Goal: Information Seeking & Learning: Learn about a topic

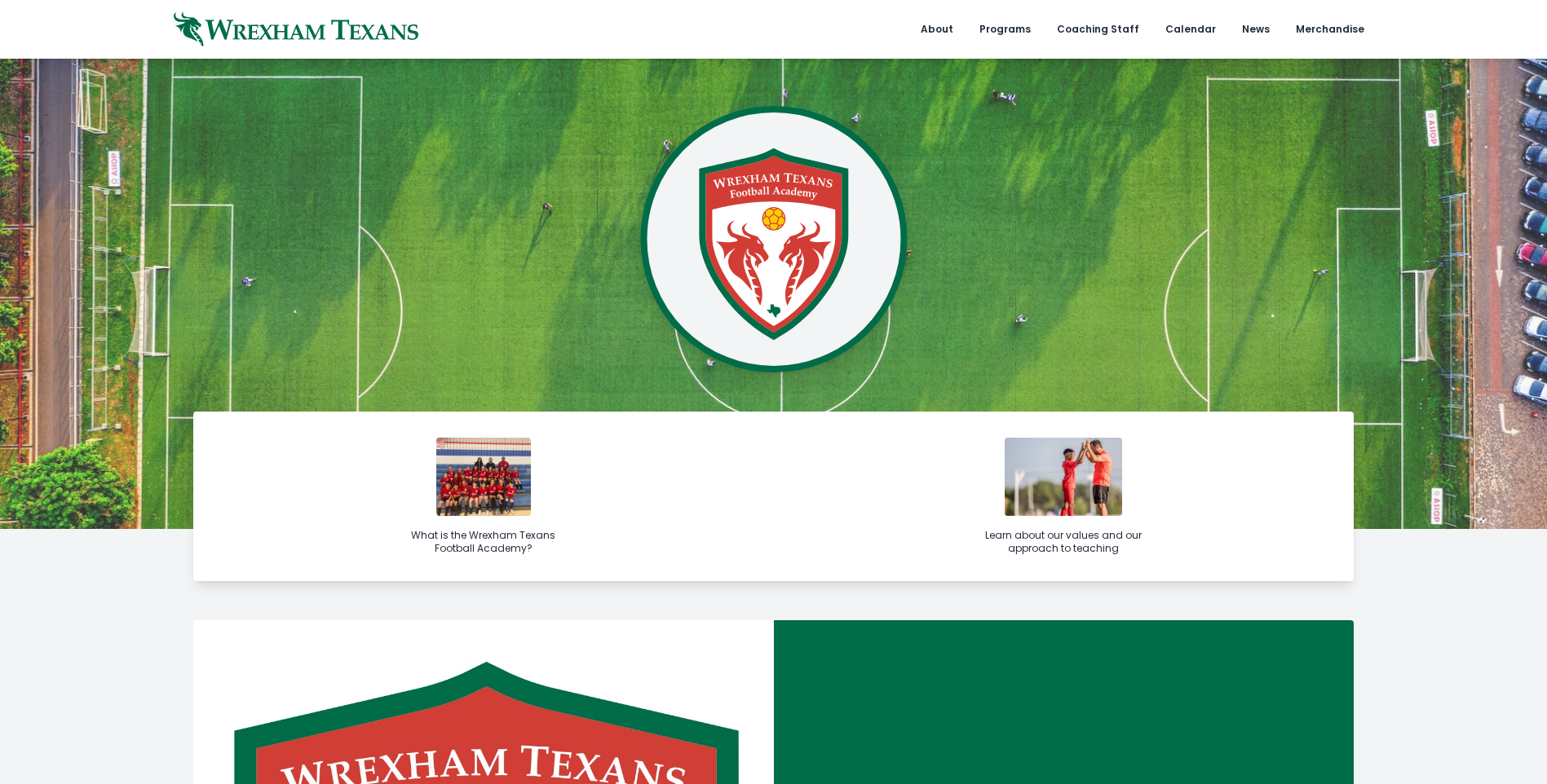
click at [497, 495] on img at bounding box center [483, 476] width 95 height 78
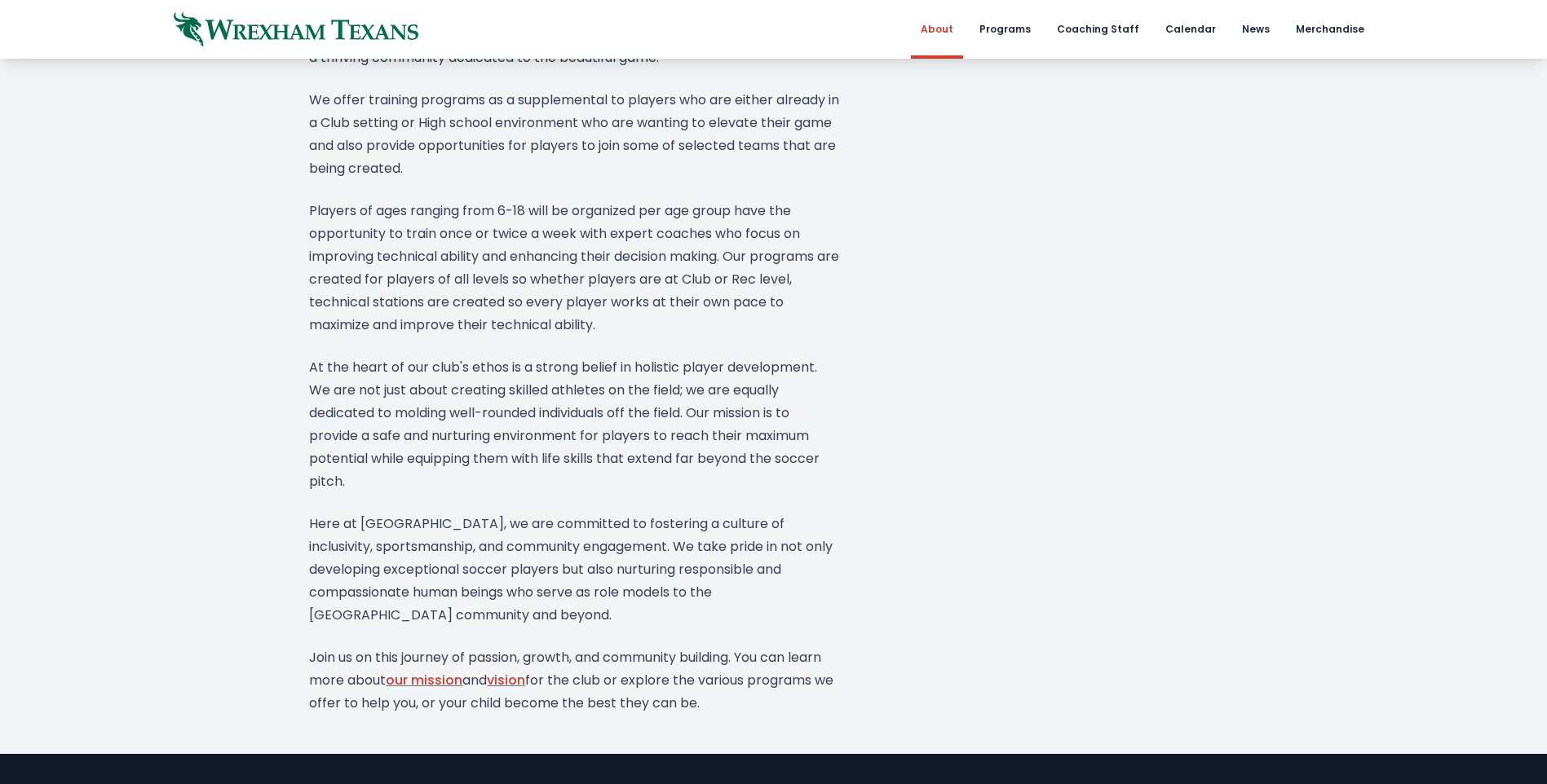
scroll to position [489, 0]
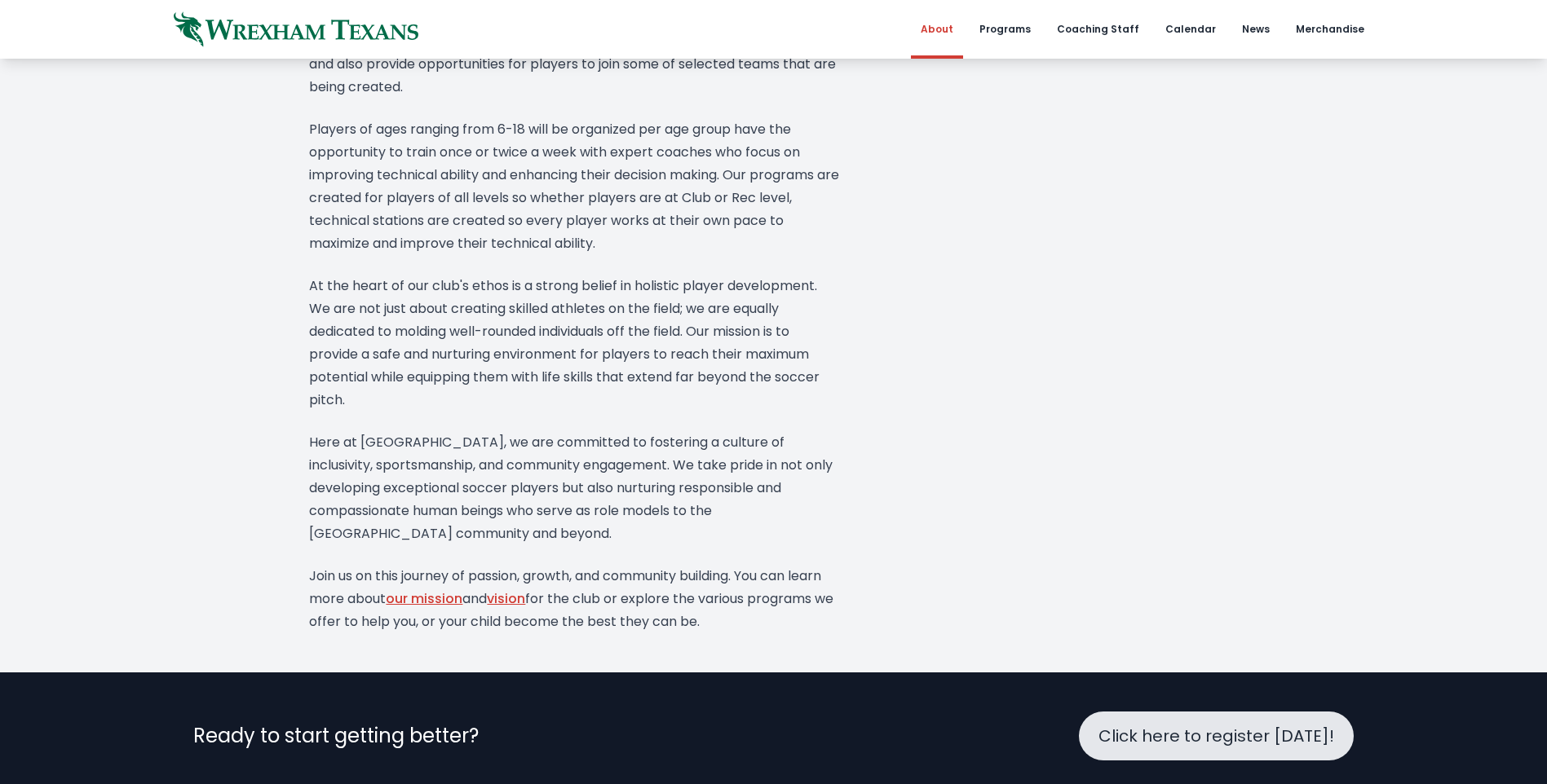
click at [193, 367] on div "About Home > About About Founded in the heart of North Fort Worth by experience…" at bounding box center [774, 101] width 1547 height 1064
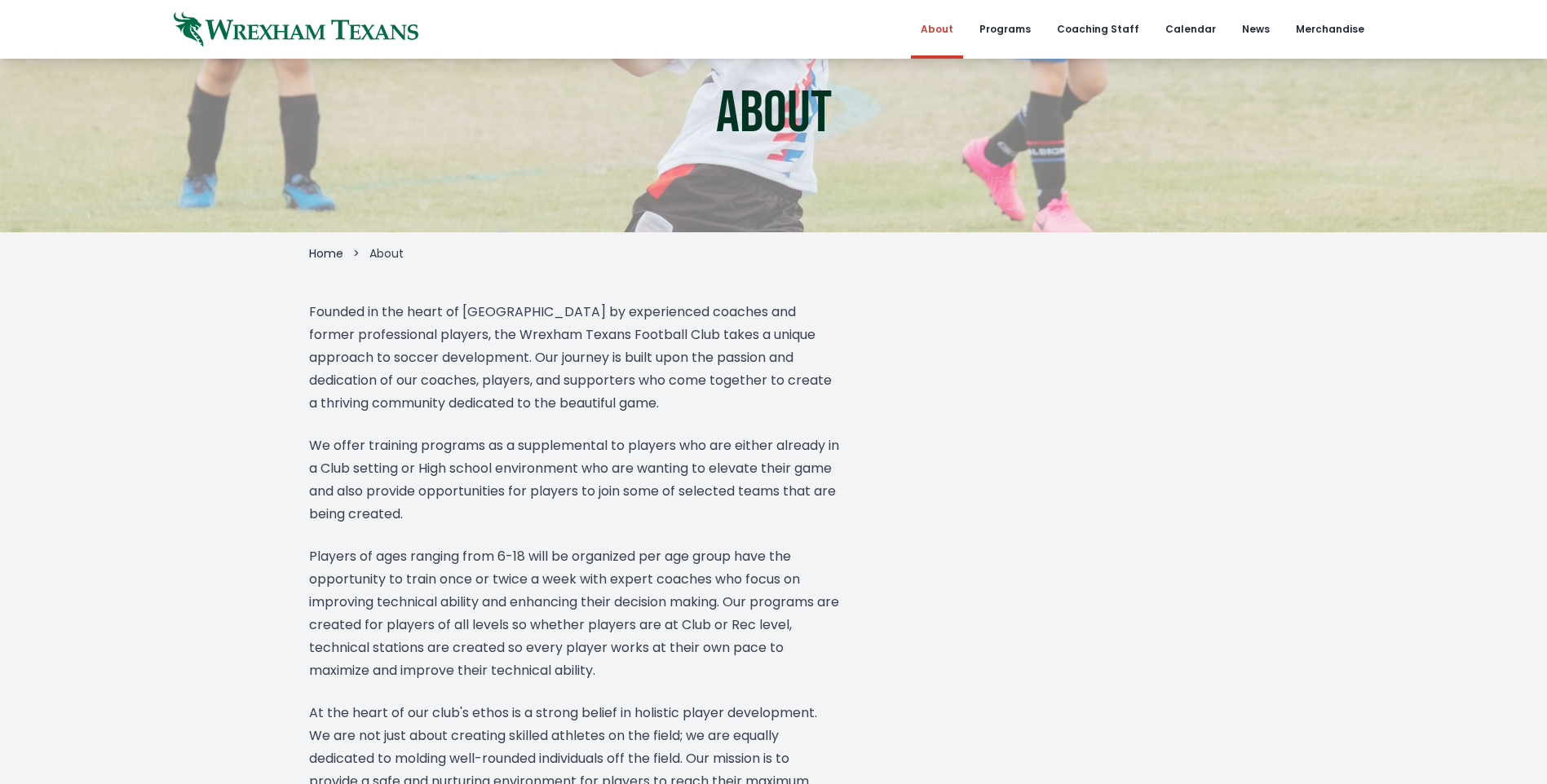
scroll to position [0, 0]
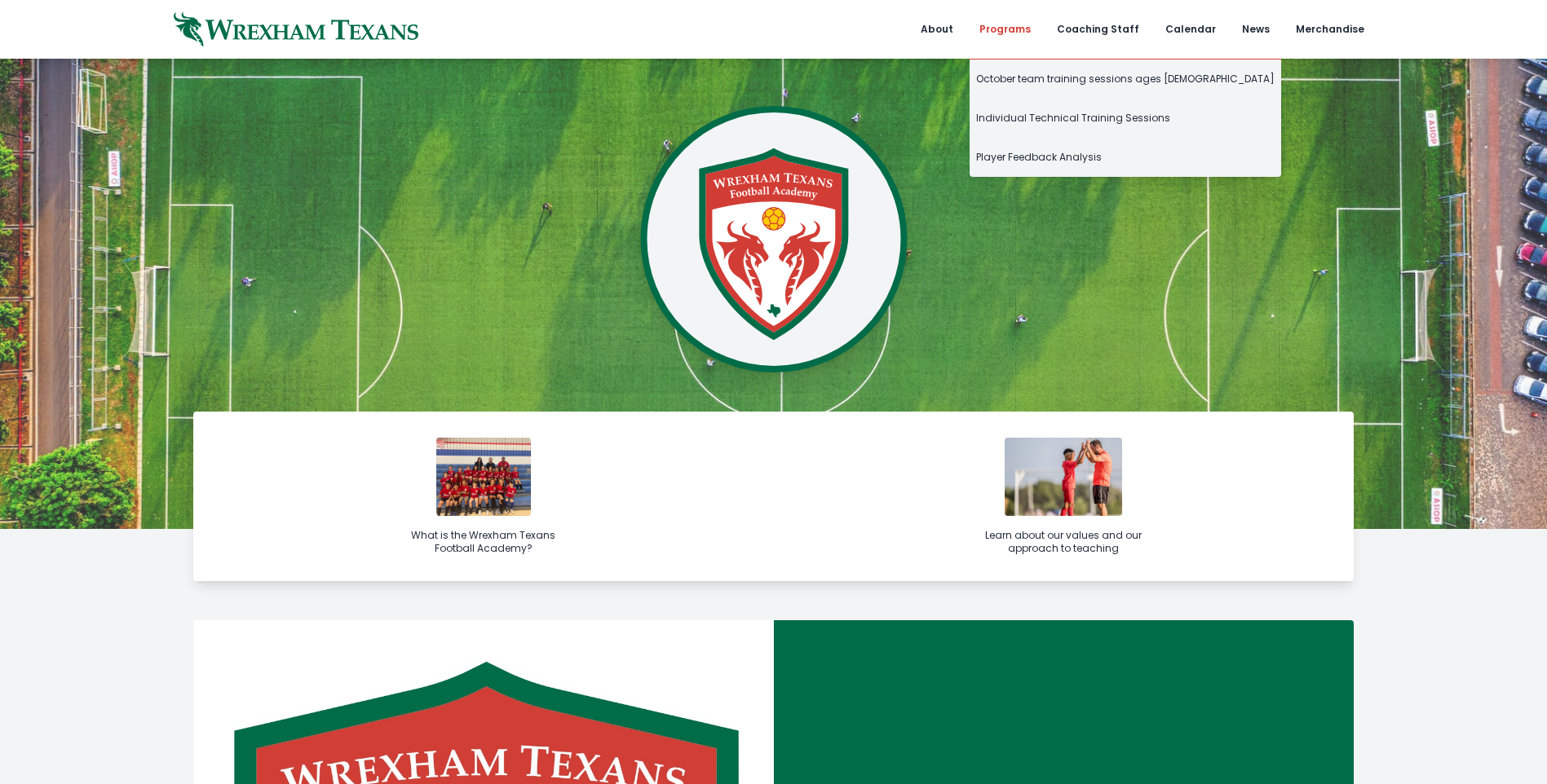
click at [1004, 38] on link "Programs" at bounding box center [1005, 29] width 71 height 59
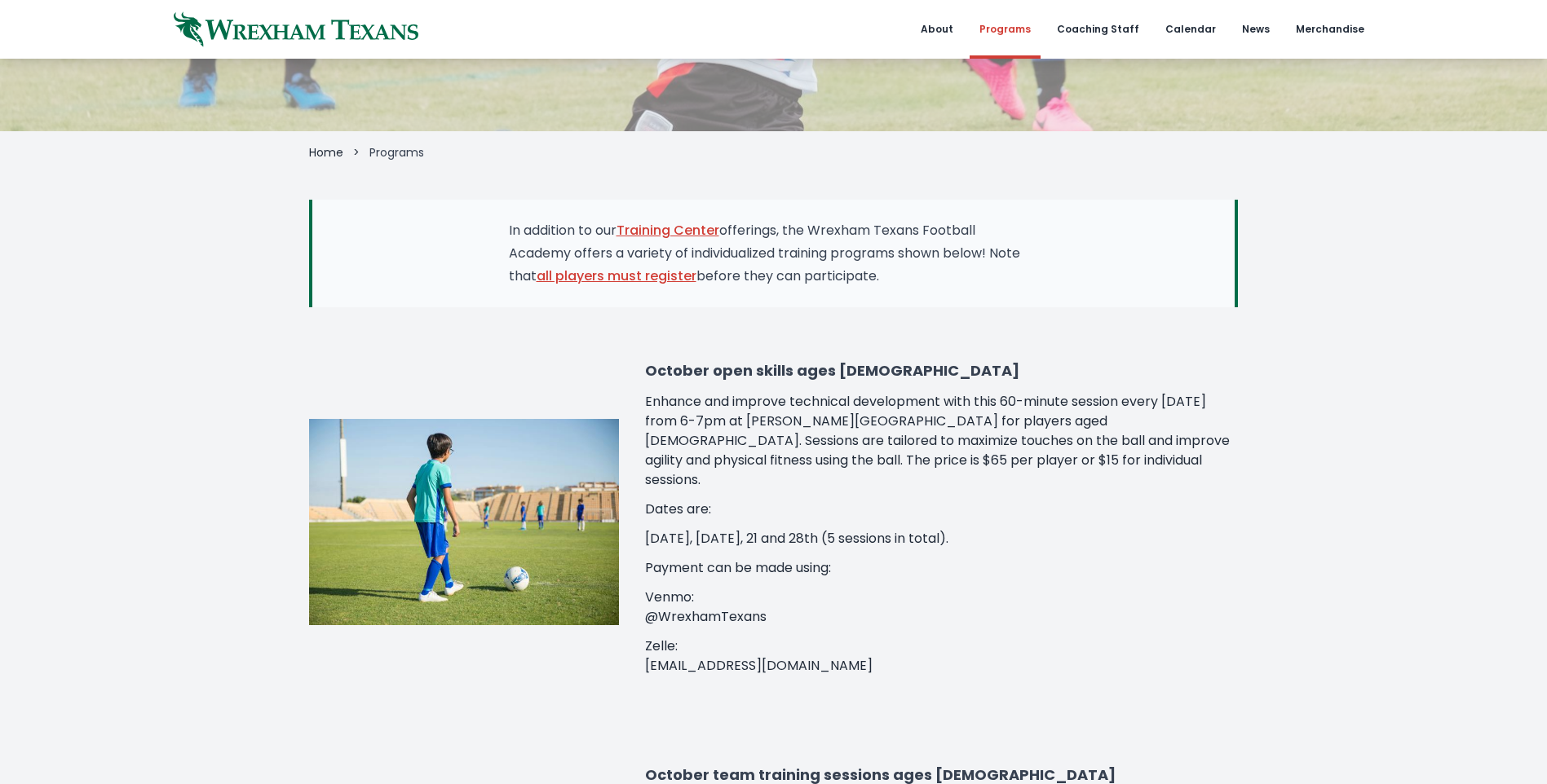
scroll to position [244, 0]
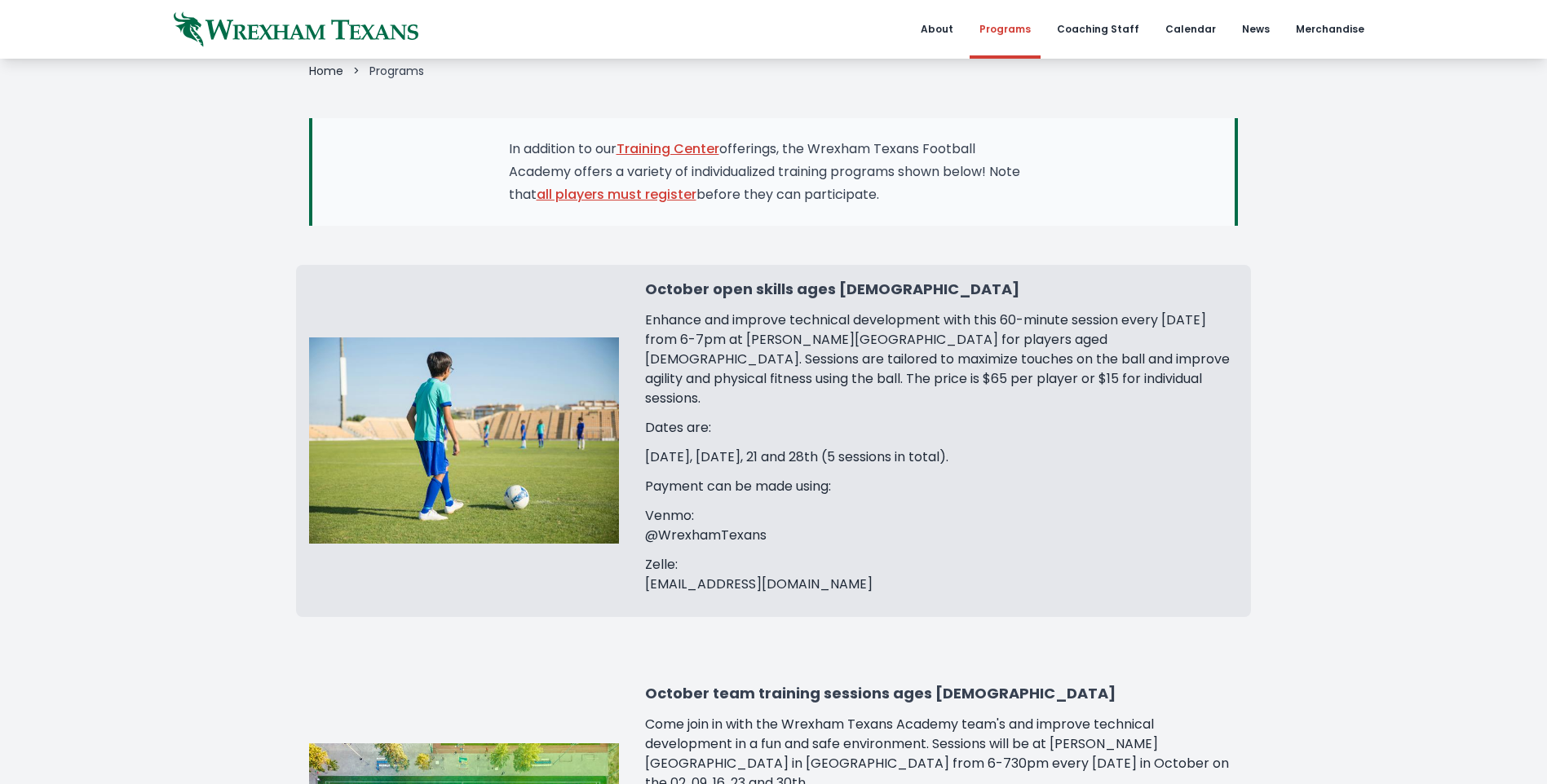
click at [727, 477] on p "Payment can be made using:" at bounding box center [941, 487] width 593 height 20
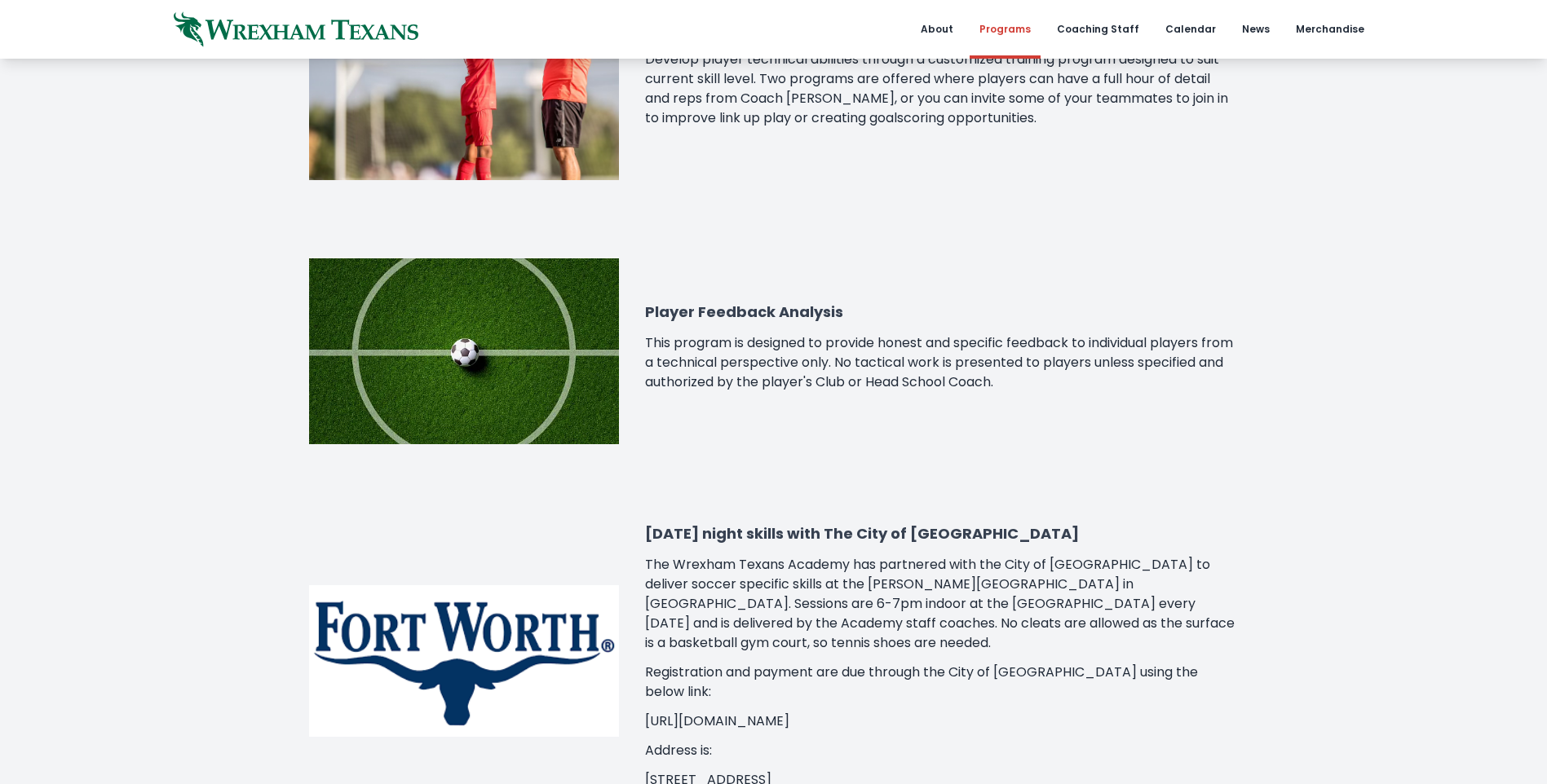
scroll to position [1468, 0]
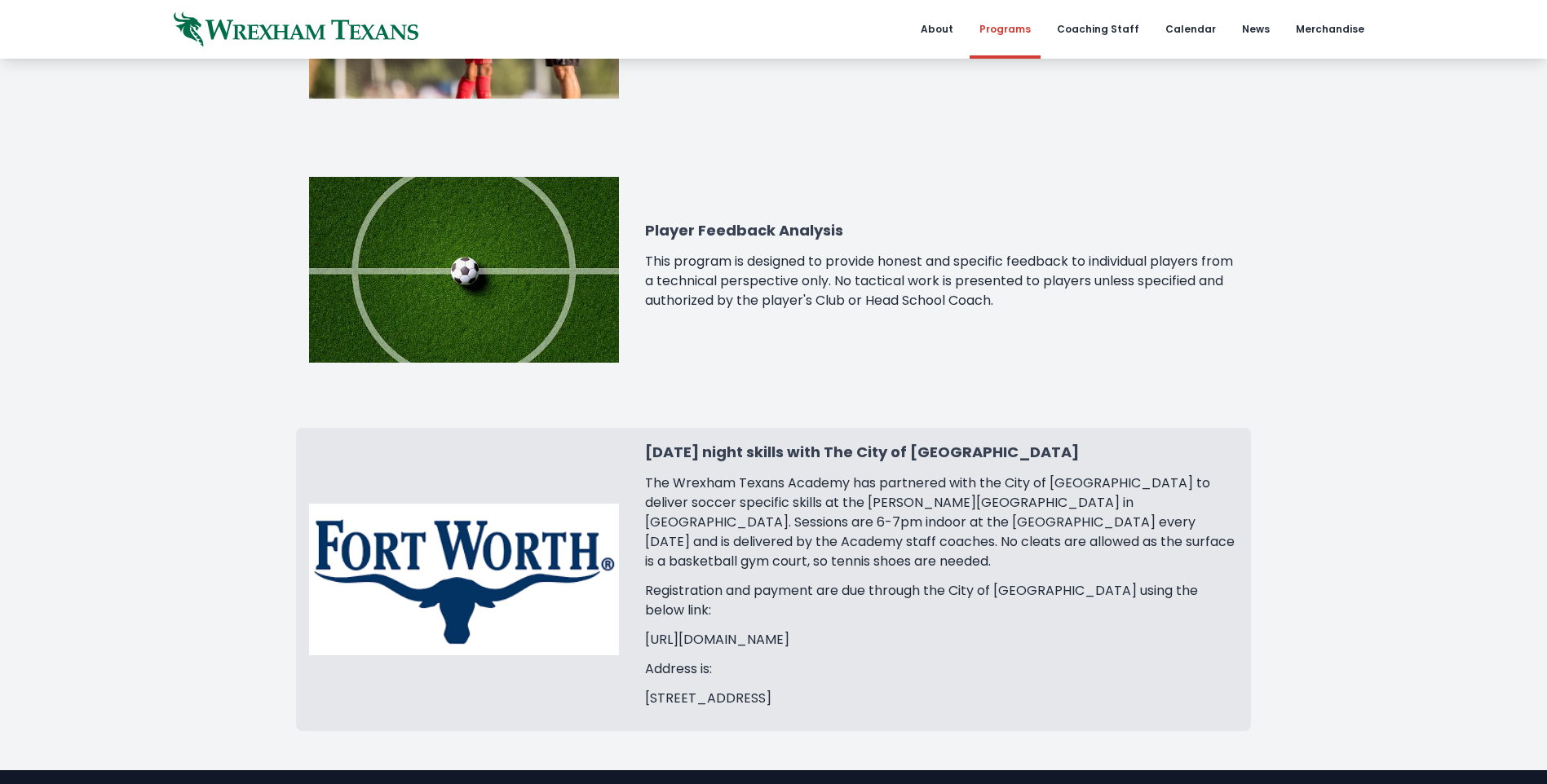
click at [761, 631] on p "[URL][DOMAIN_NAME]" at bounding box center [941, 641] width 593 height 20
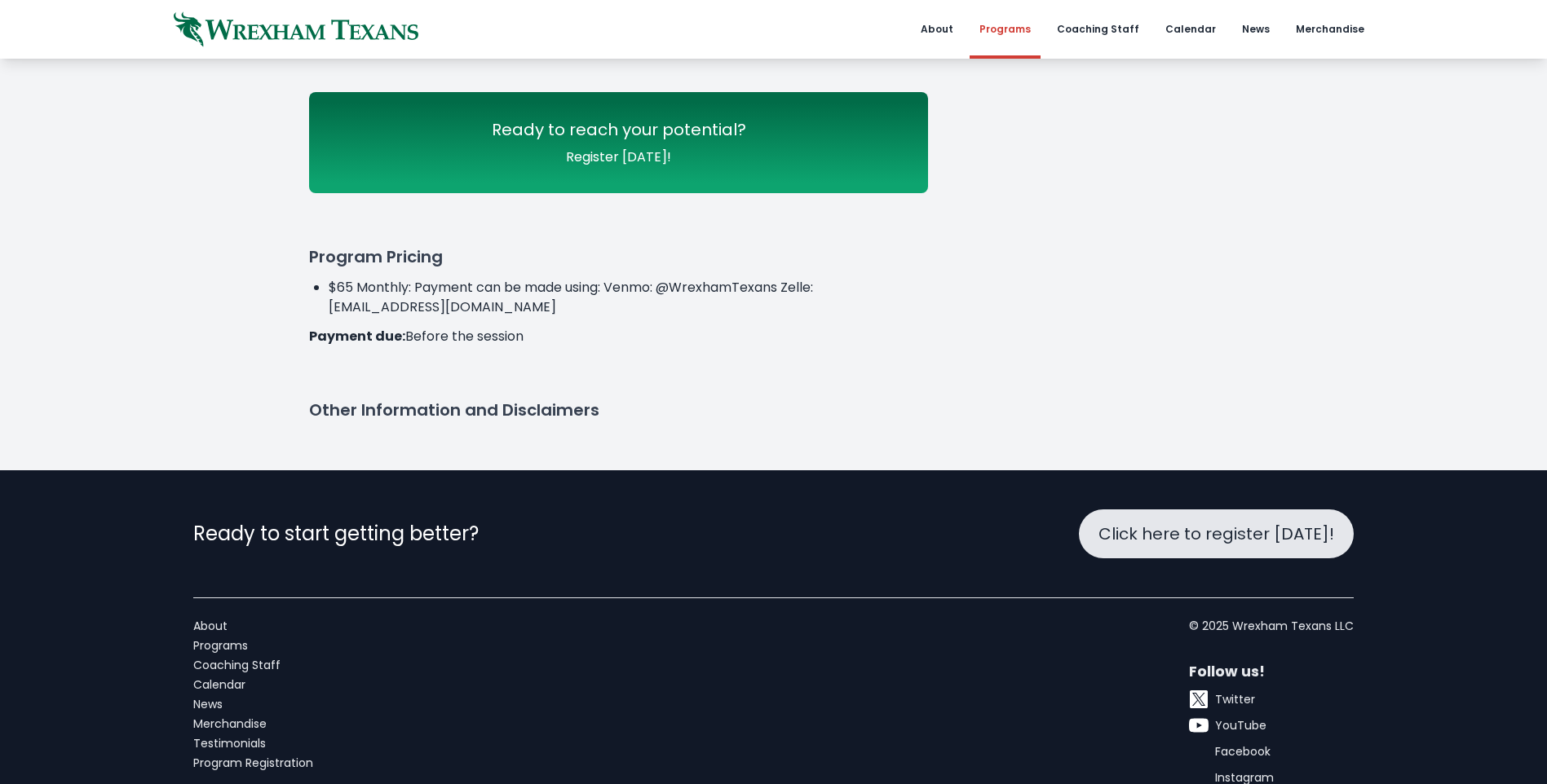
scroll to position [408, 0]
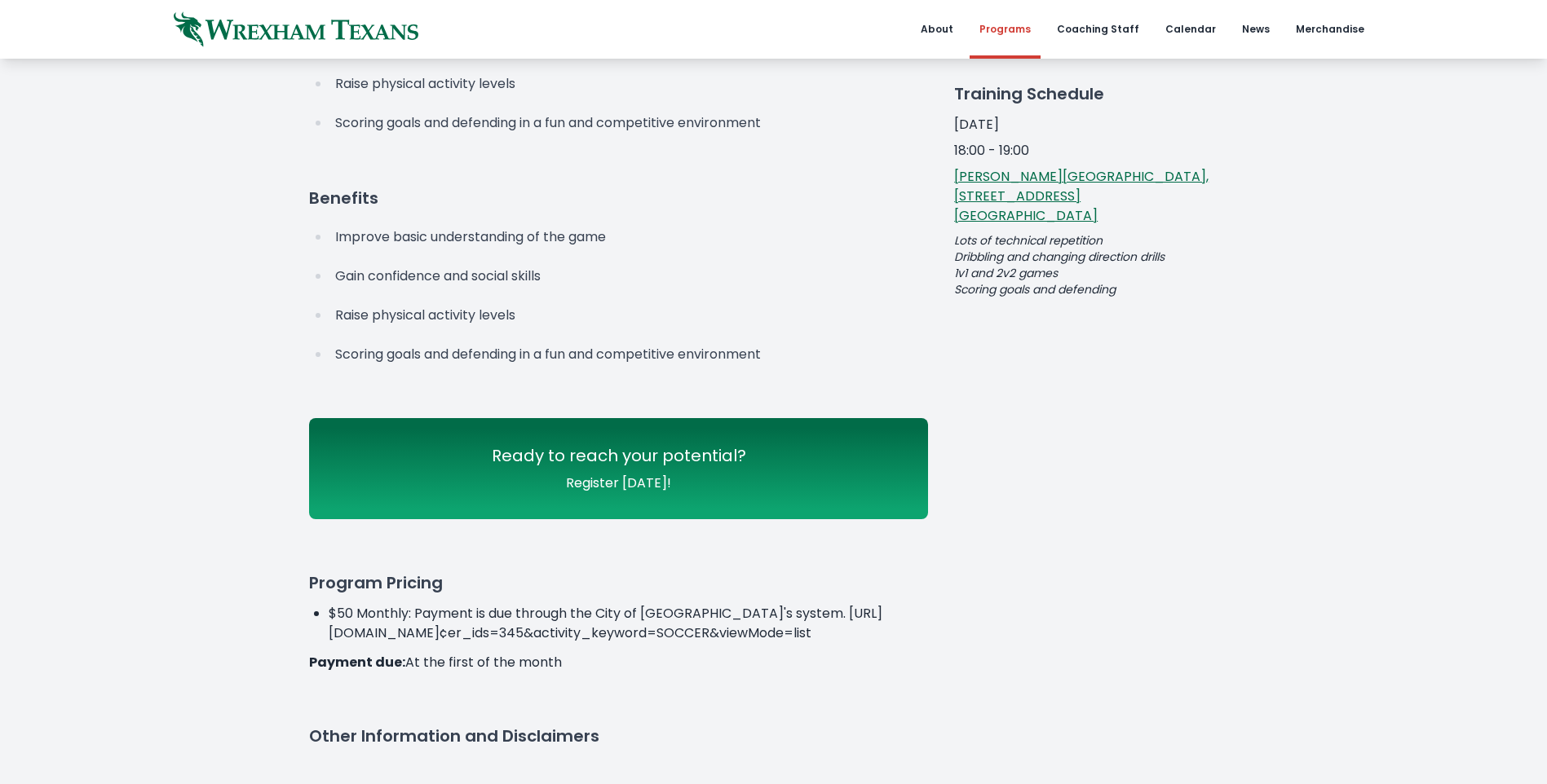
scroll to position [489, 0]
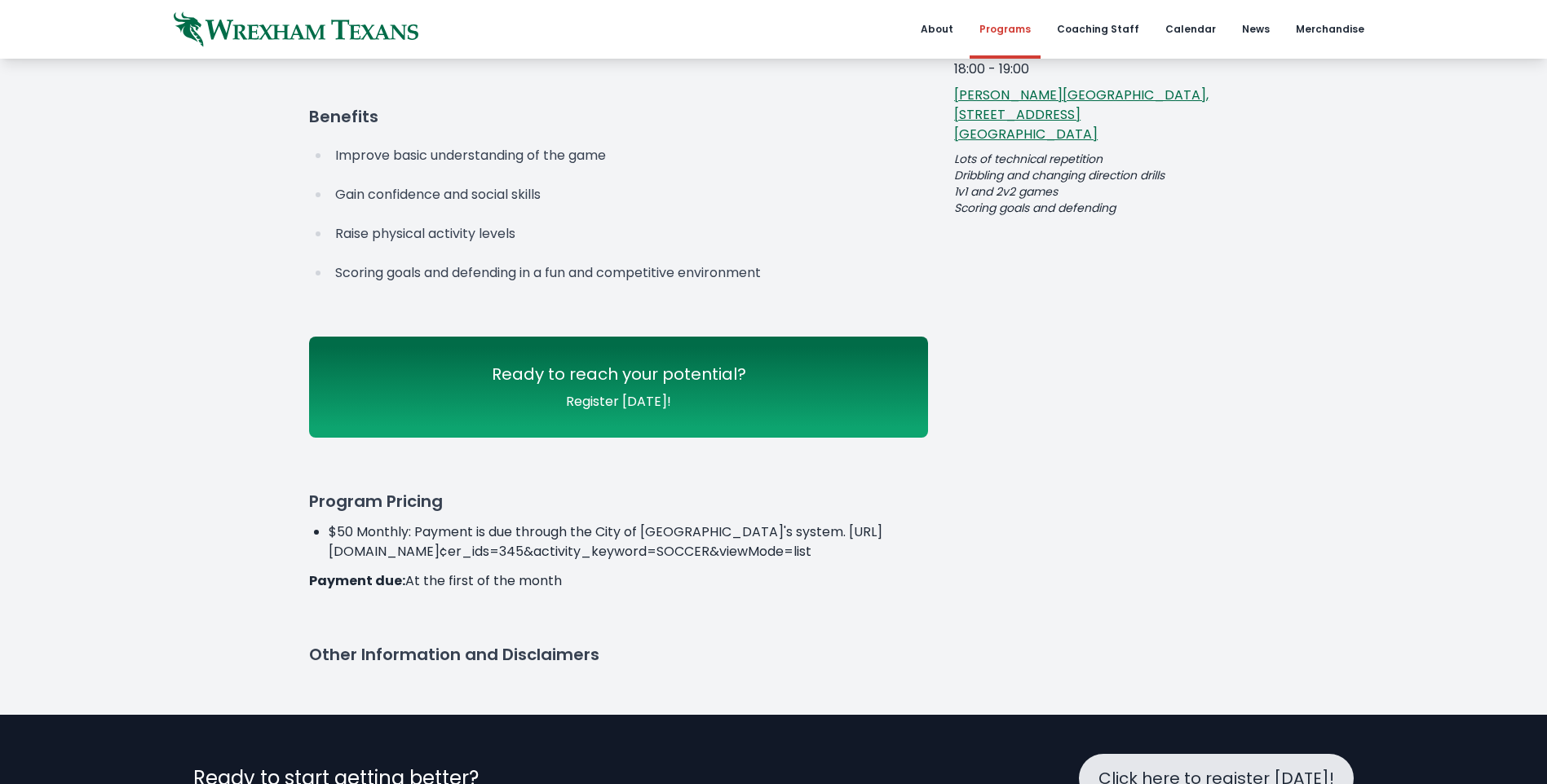
click at [380, 535] on li "$50 Monthly: Payment is due through the City of [GEOGRAPHIC_DATA]'s system. [UR…" at bounding box center [628, 541] width 599 height 39
drag, startPoint x: 328, startPoint y: 546, endPoint x: 909, endPoint y: 586, distance: 582.4
click at [909, 586] on div "Program Pricing $50 Monthly: Payment is due through the City of [GEOGRAPHIC_DAT…" at bounding box center [619, 540] width 619 height 101
copy li "[URL][DOMAIN_NAME]¢er_ids=345&activity_keyword=SOCCER&viewMode=list"
click at [1083, 540] on div "Goals and Purpose Improve basic understanding of the game Gain confidence and s…" at bounding box center [774, 274] width 928 height 802
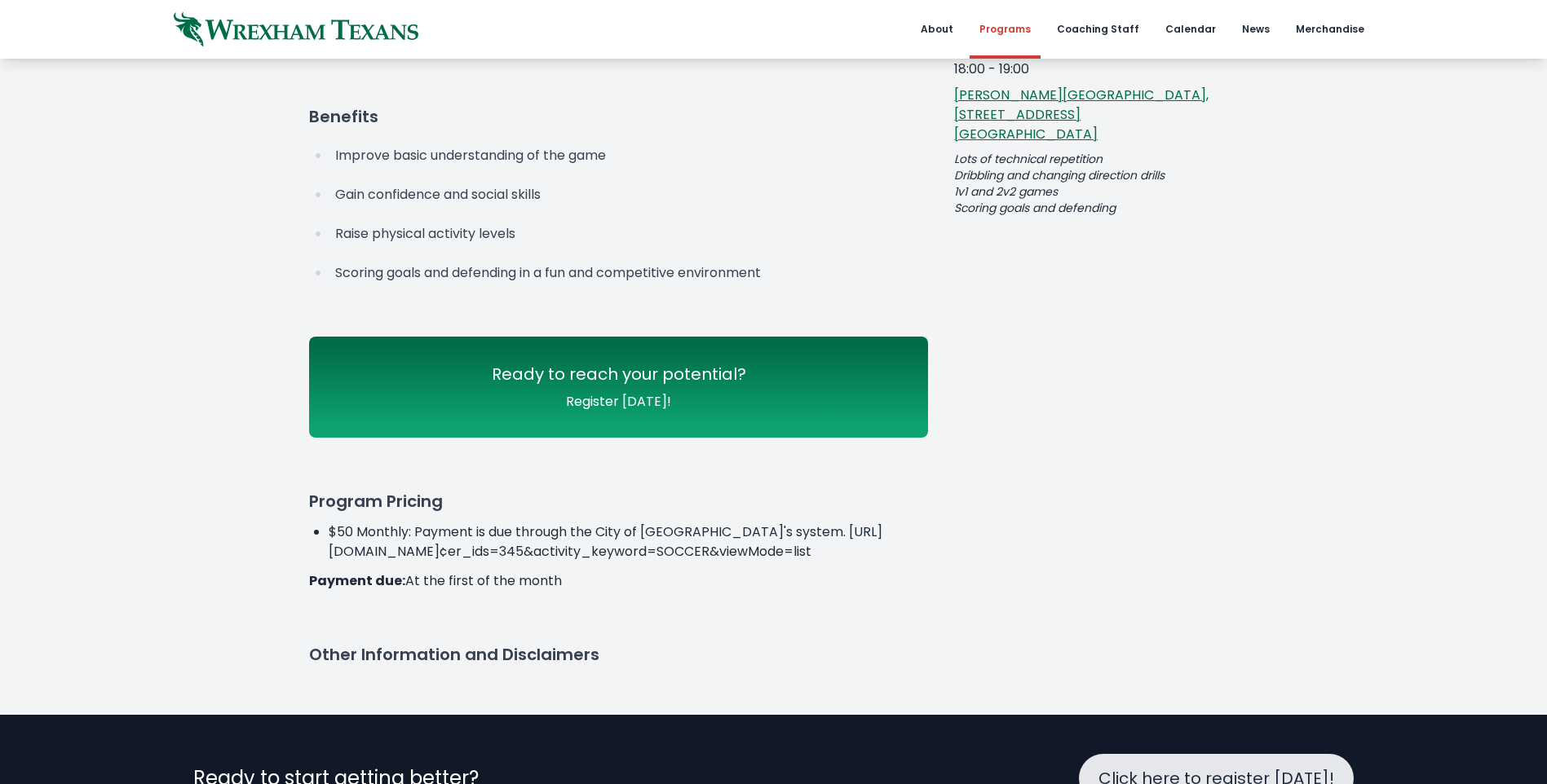
scroll to position [81, 0]
